Goal: Task Accomplishment & Management: Use online tool/utility

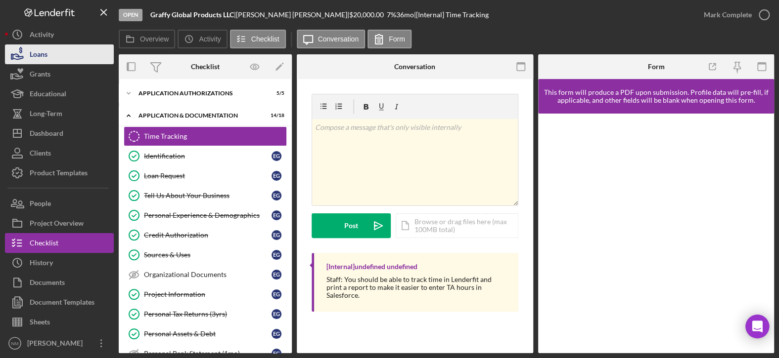
click at [38, 54] on div "Loans" at bounding box center [39, 55] width 18 height 22
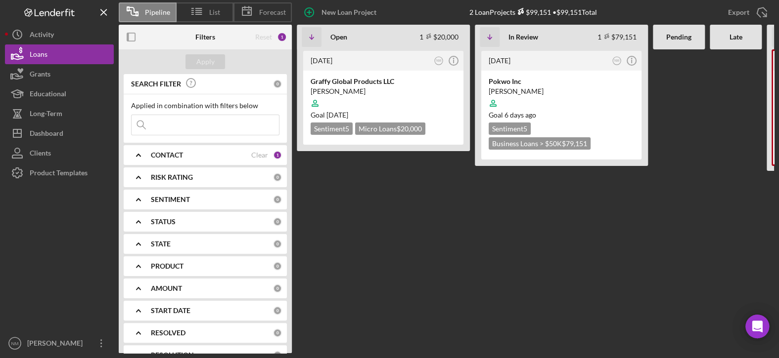
click at [138, 156] on icon "Icon/Expander" at bounding box center [138, 155] width 25 height 25
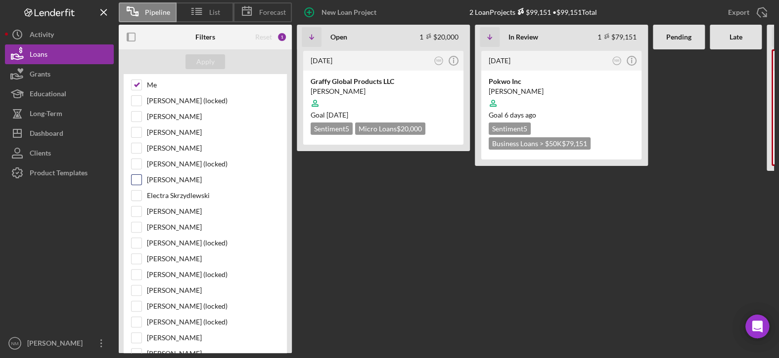
scroll to position [148, 0]
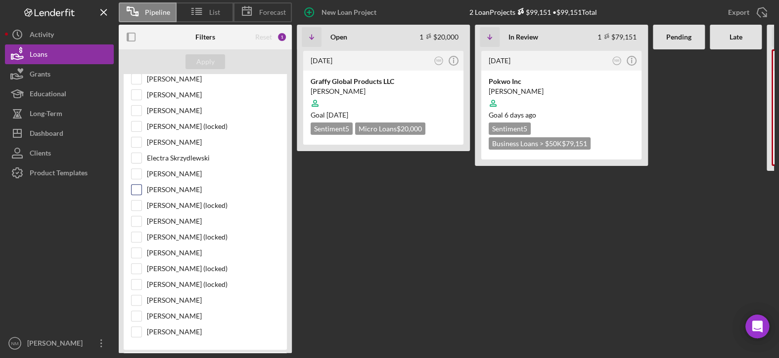
click at [138, 188] on input "Darren Mozenter" at bounding box center [136, 190] width 10 height 10
checkbox input "true"
click at [210, 66] on div "Apply" at bounding box center [205, 61] width 18 height 15
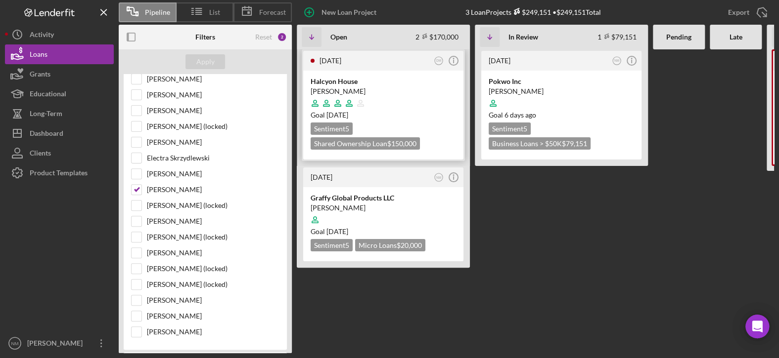
click at [368, 85] on div "Halcyon House" at bounding box center [382, 82] width 145 height 10
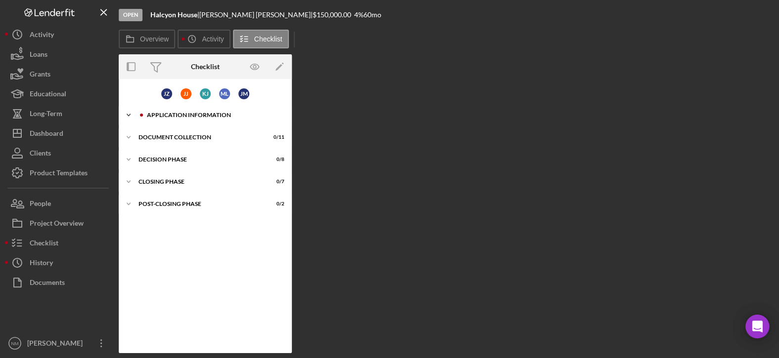
click at [129, 114] on icon "Icon/Expander" at bounding box center [129, 115] width 20 height 20
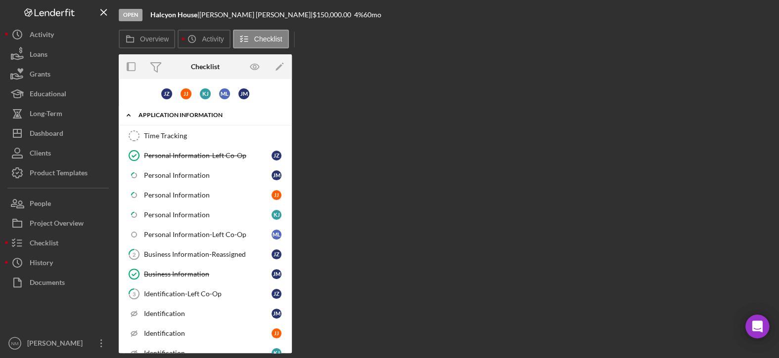
click at [128, 115] on icon "Icon/Expander" at bounding box center [129, 115] width 20 height 20
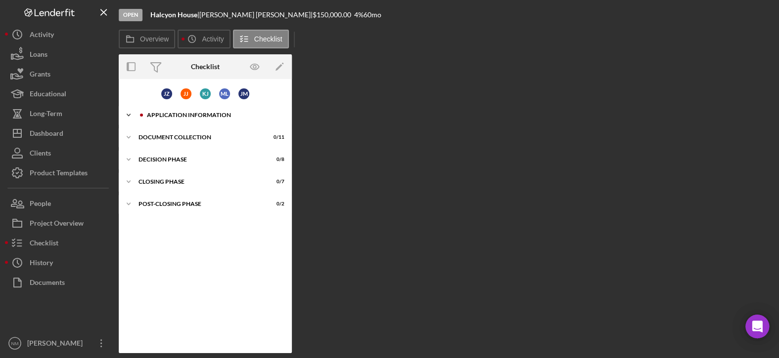
click at [130, 115] on icon "Icon/Expander" at bounding box center [129, 115] width 20 height 20
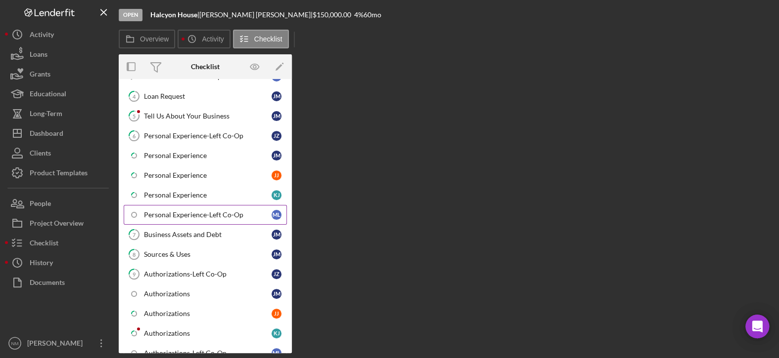
scroll to position [438, 0]
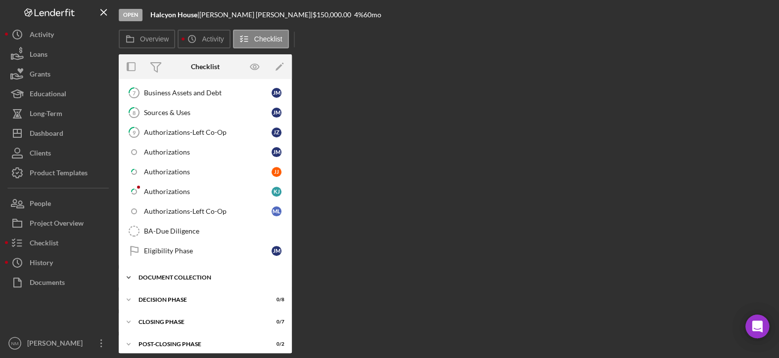
click at [130, 273] on icon "Icon/Expander" at bounding box center [129, 278] width 20 height 20
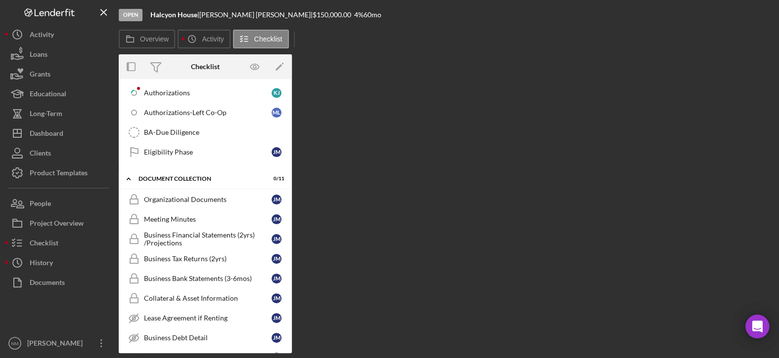
scroll to position [488, 0]
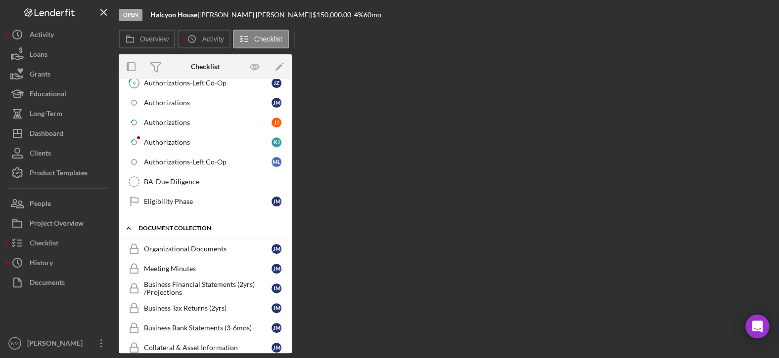
click at [130, 223] on icon "Icon/Expander" at bounding box center [129, 228] width 20 height 20
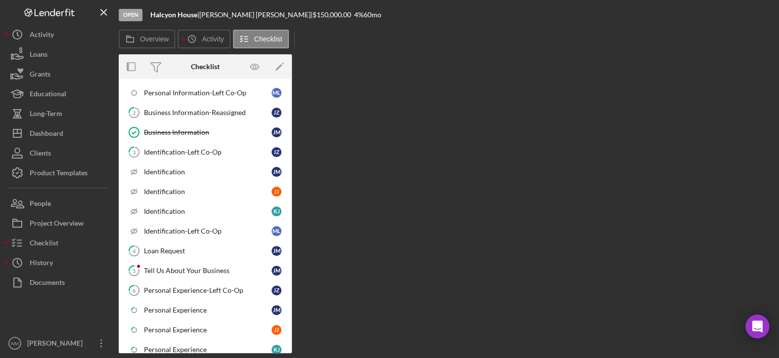
scroll to position [0, 0]
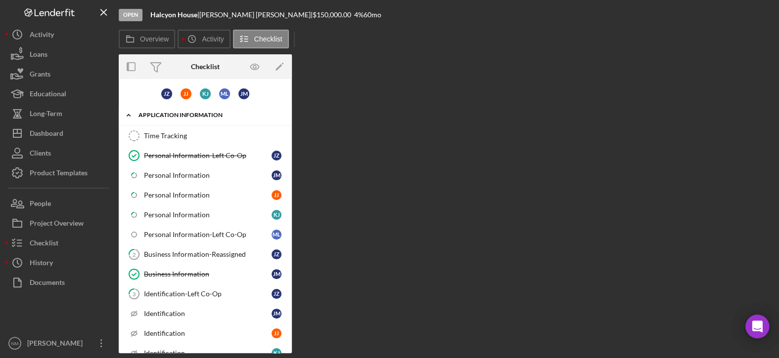
click at [127, 117] on icon "Icon/Expander" at bounding box center [129, 115] width 20 height 20
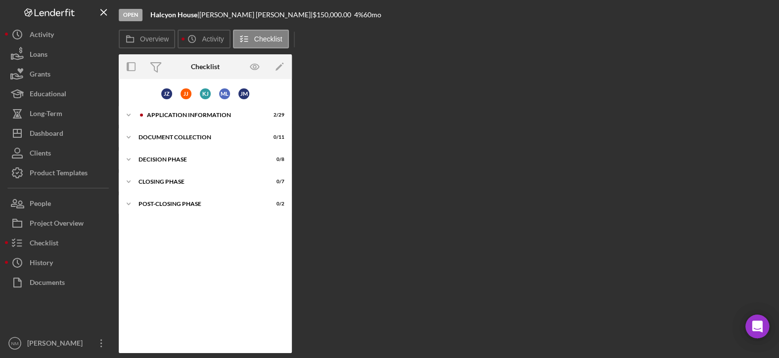
click at [405, 231] on div "Overview Internal Workflow Stage Open Icon/Dropdown Arrow Archive (can unarchiv…" at bounding box center [446, 203] width 655 height 299
click at [128, 114] on icon "Icon/Expander" at bounding box center [129, 115] width 20 height 20
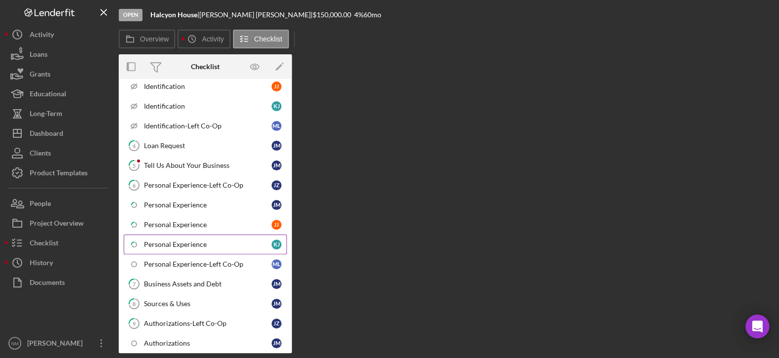
scroll to position [438, 0]
